Goal: Information Seeking & Learning: Learn about a topic

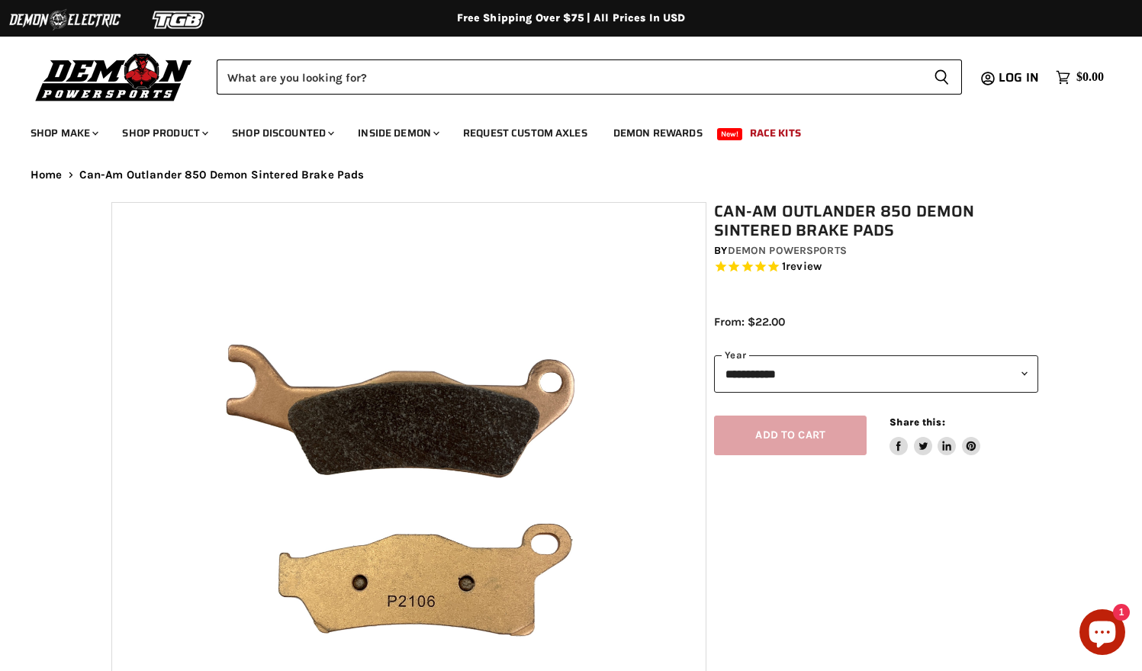
select select "******"
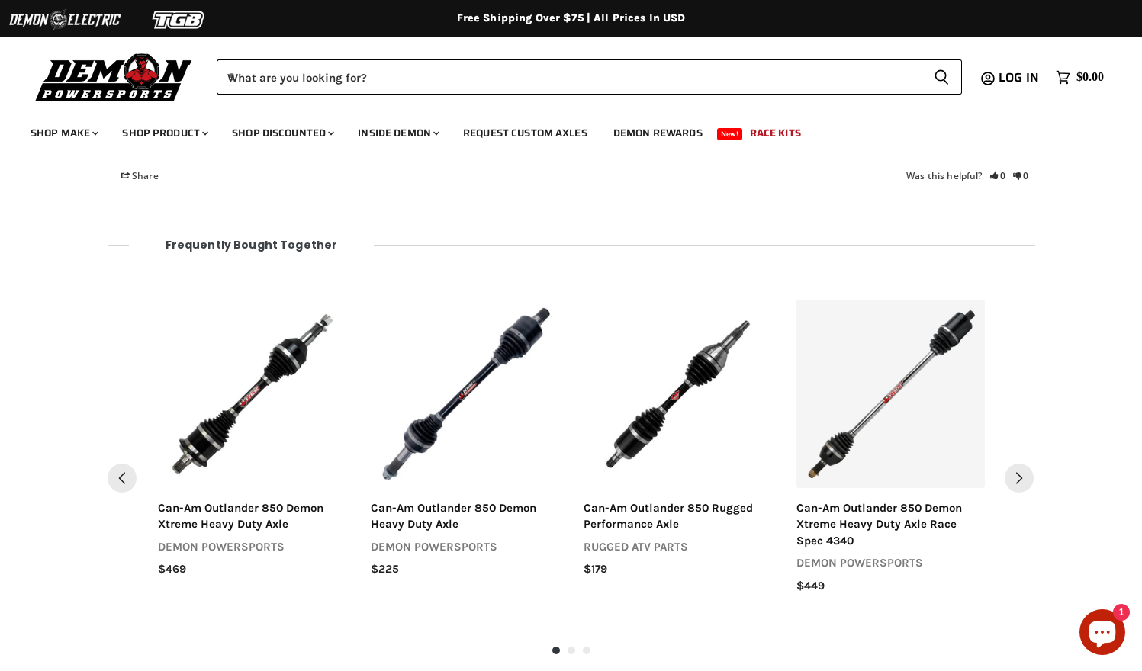
scroll to position [1768, 0]
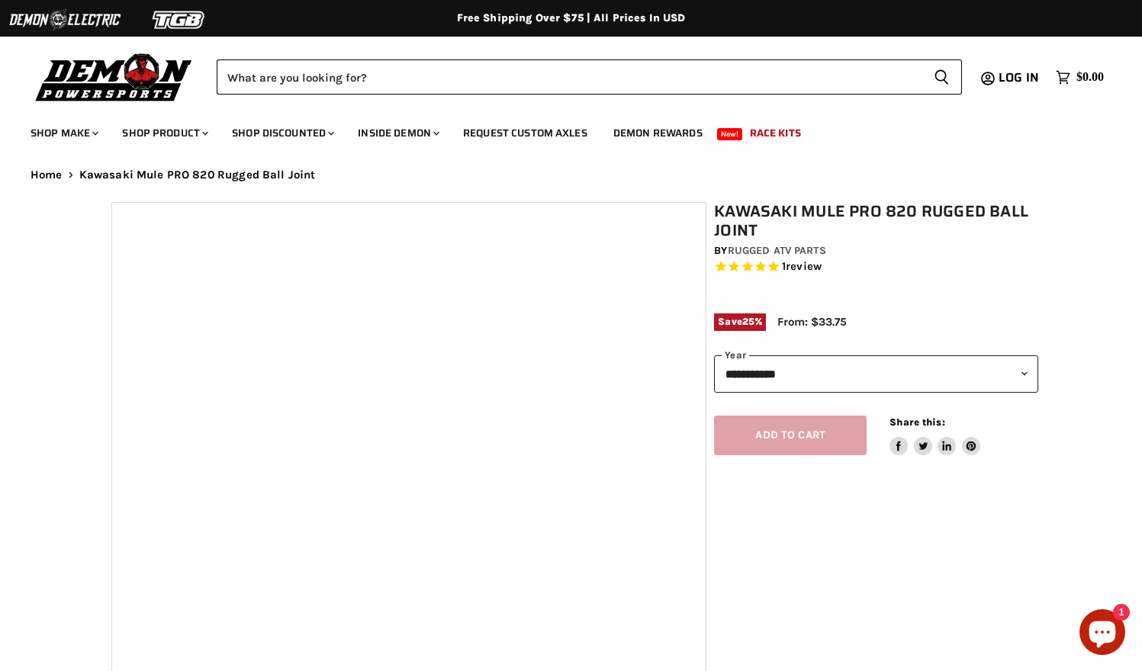
select select "******"
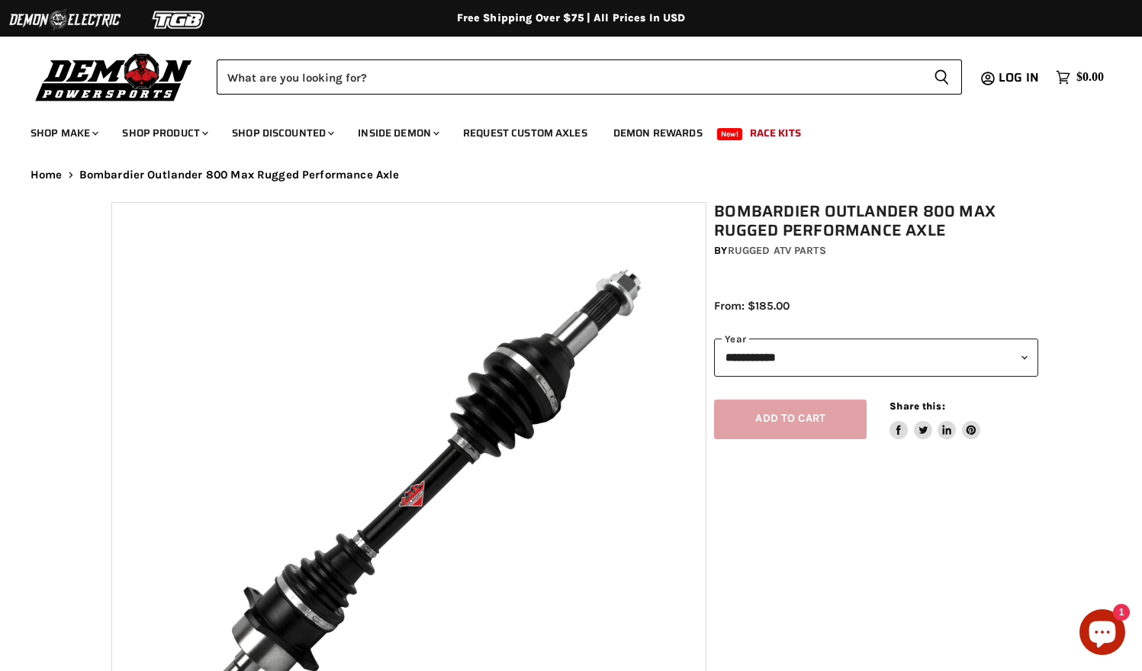
select select "******"
